Goal: Task Accomplishment & Management: Manage account settings

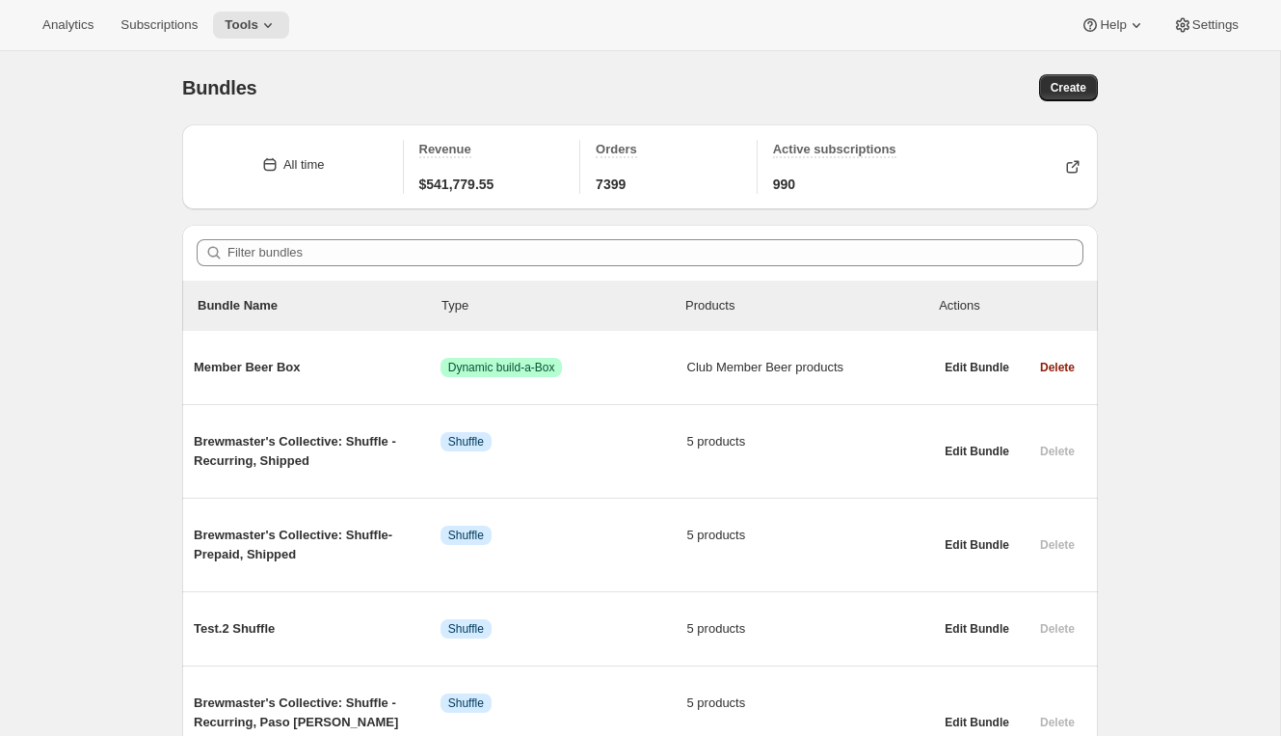
click at [162, 40] on div "Analytics Subscriptions Tools Help Settings" at bounding box center [640, 25] width 1281 height 51
click at [162, 33] on button "Subscriptions" at bounding box center [159, 25] width 100 height 27
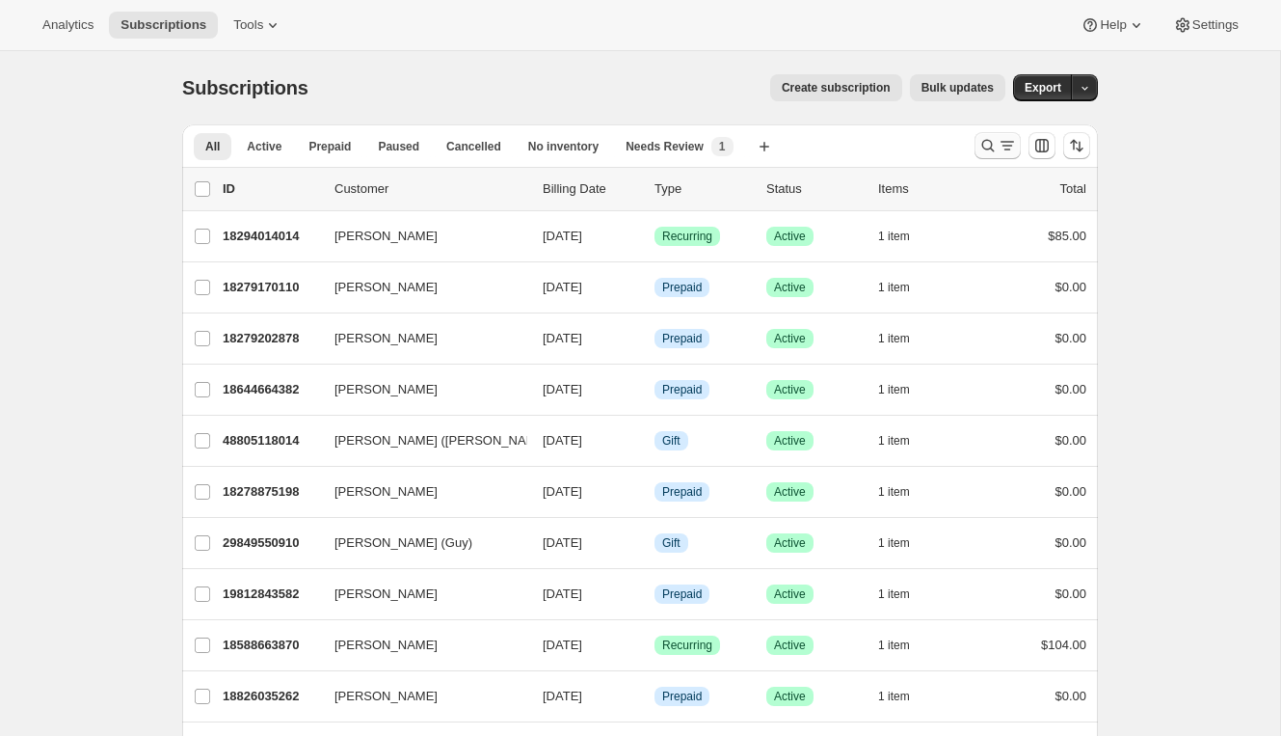
click at [989, 143] on icon "Search and filter results" at bounding box center [988, 145] width 19 height 19
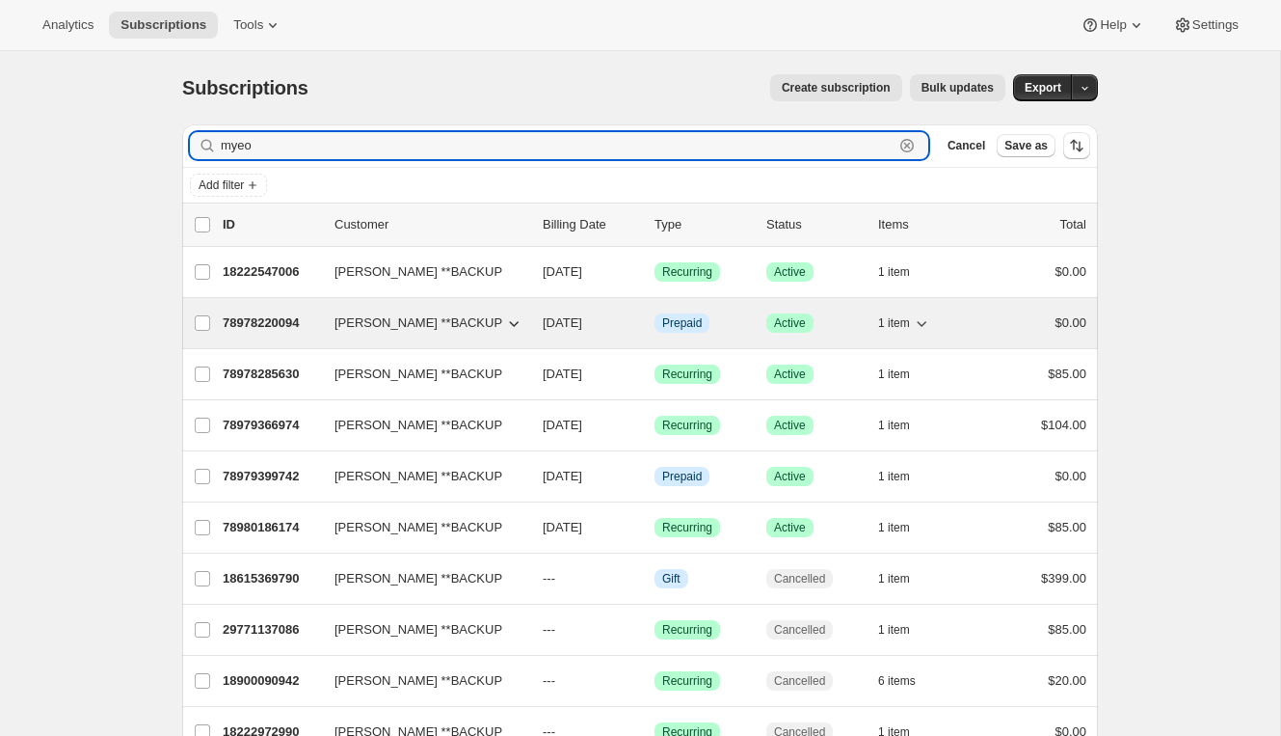
type input "myeo"
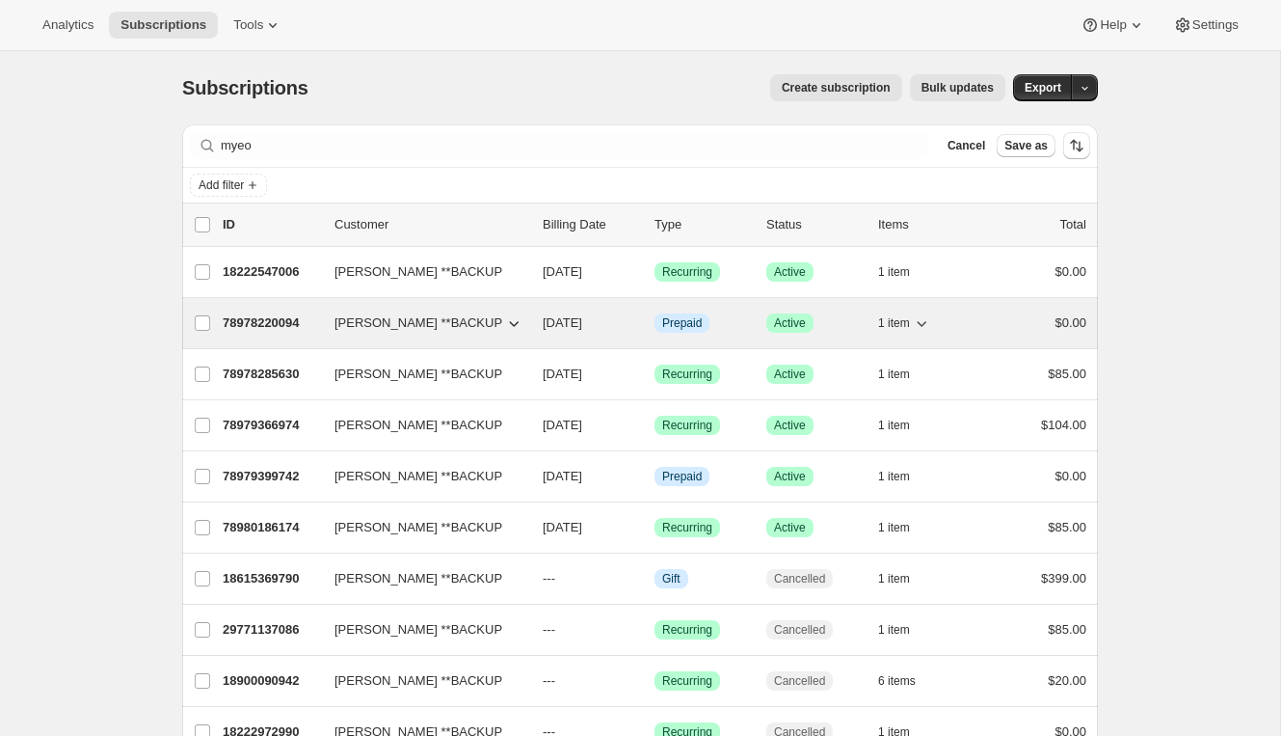
click at [281, 322] on p "78978220094" at bounding box center [271, 322] width 96 height 19
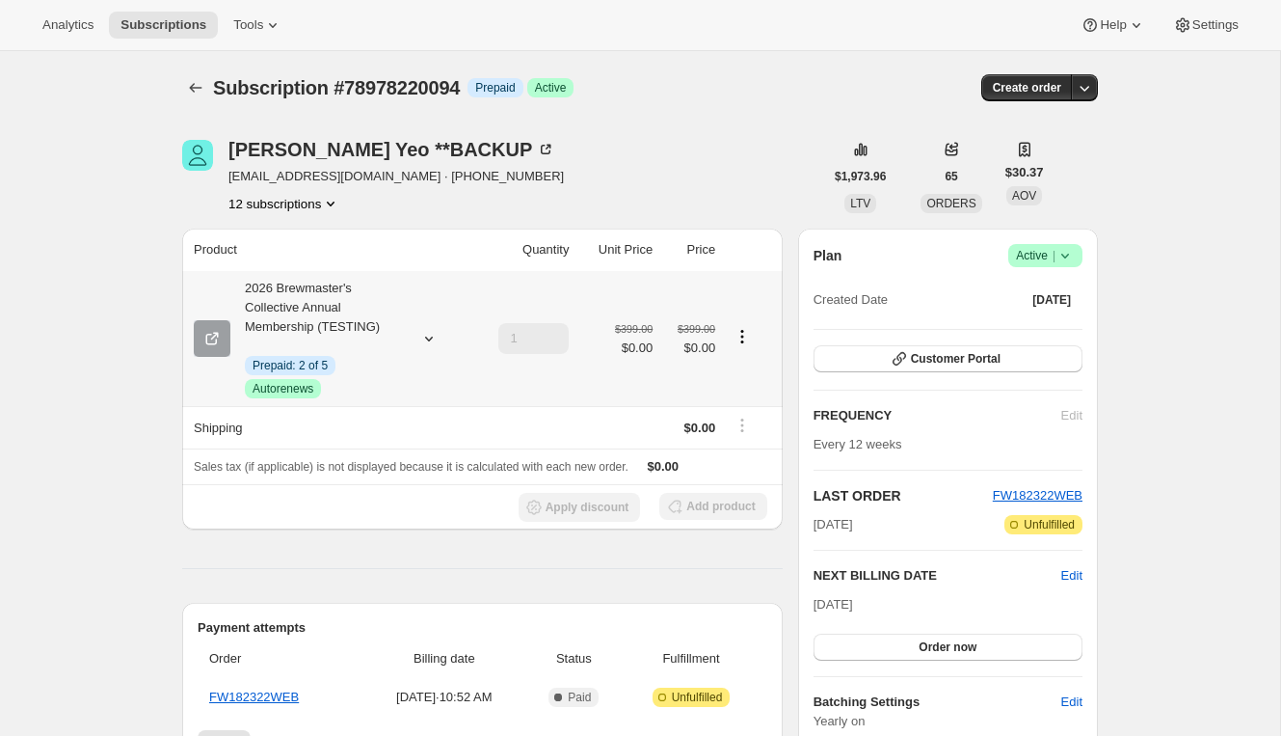
click at [431, 334] on icon at bounding box center [428, 338] width 19 height 19
click at [202, 93] on icon "Subscriptions" at bounding box center [195, 87] width 19 height 19
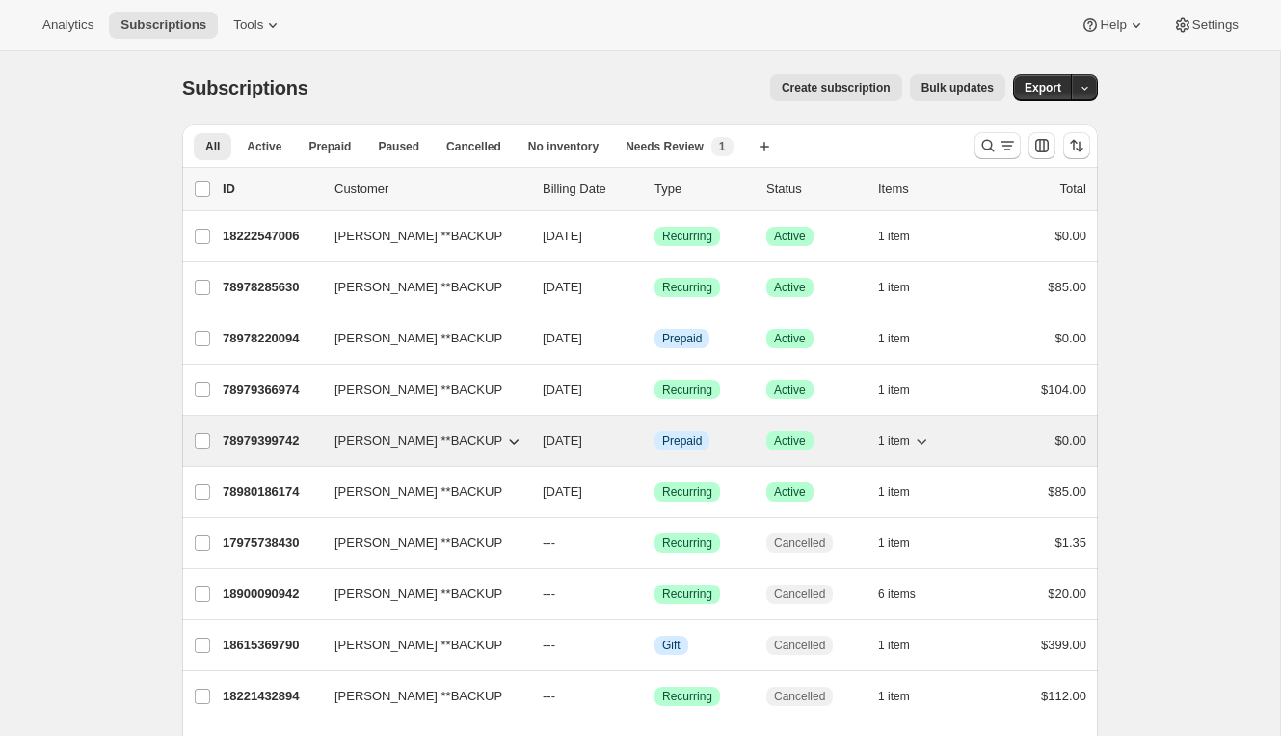
click at [284, 435] on p "78979399742" at bounding box center [271, 440] width 96 height 19
